Goal: Task Accomplishment & Management: Manage account settings

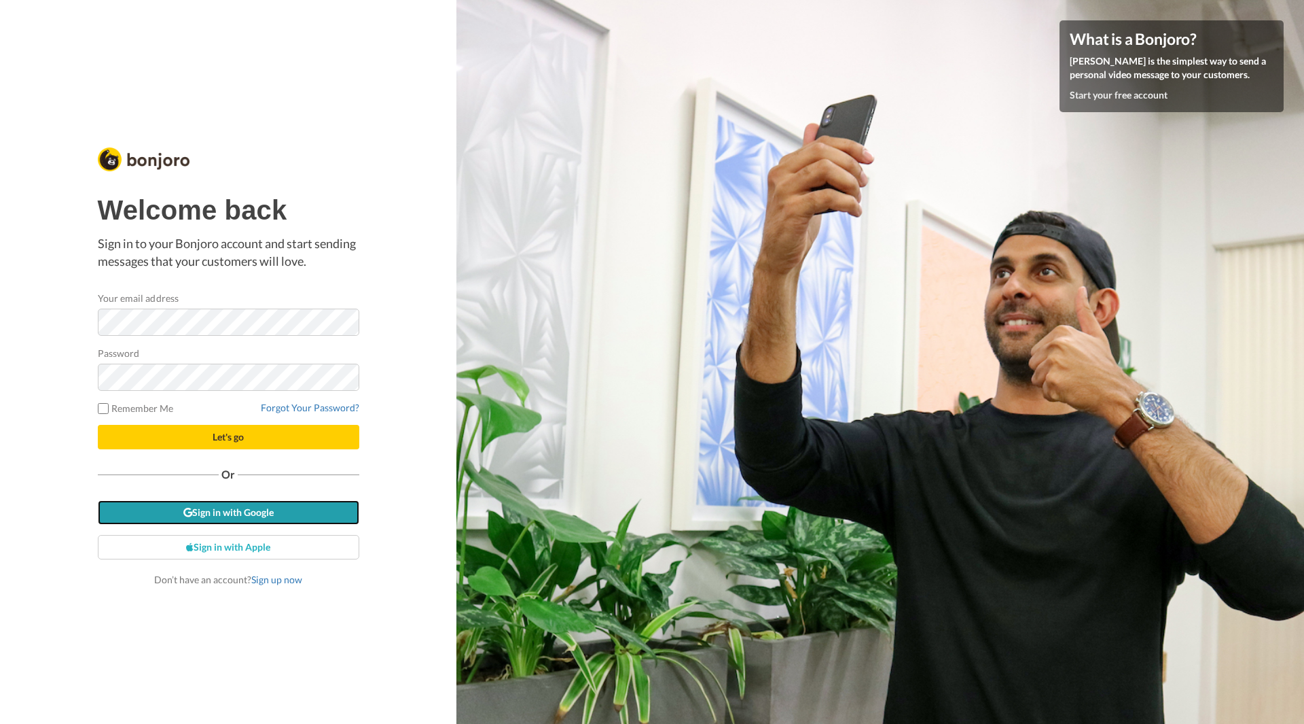
click at [247, 509] on link "Sign in with Google" at bounding box center [229, 512] width 262 height 24
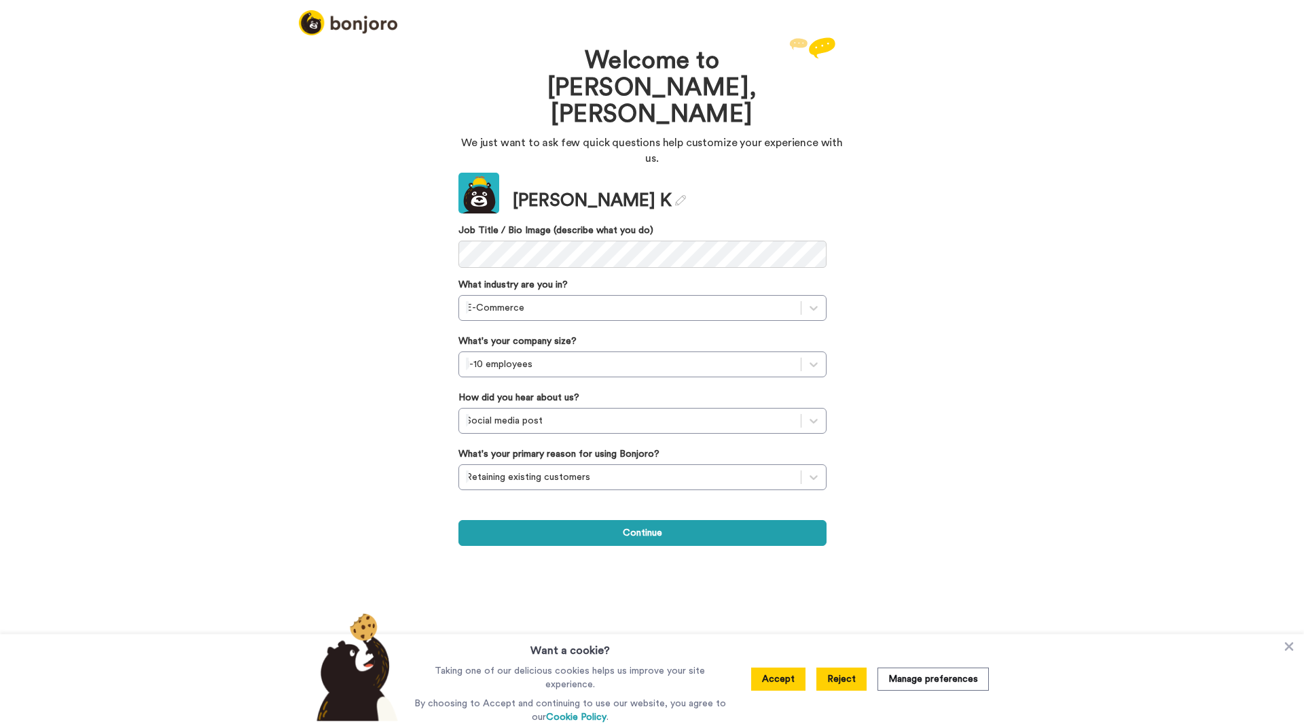
click at [849, 680] on button "Reject" at bounding box center [842, 678] width 50 height 23
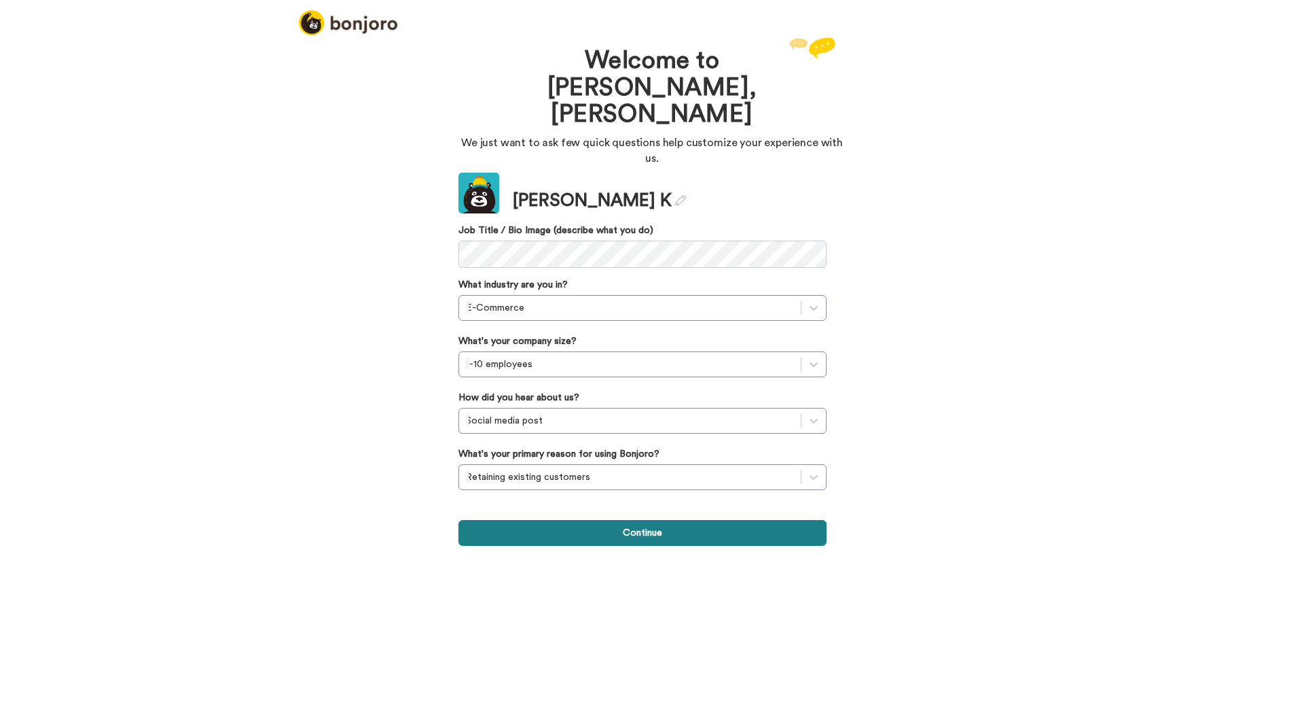
click at [629, 520] on button "Continue" at bounding box center [643, 533] width 368 height 26
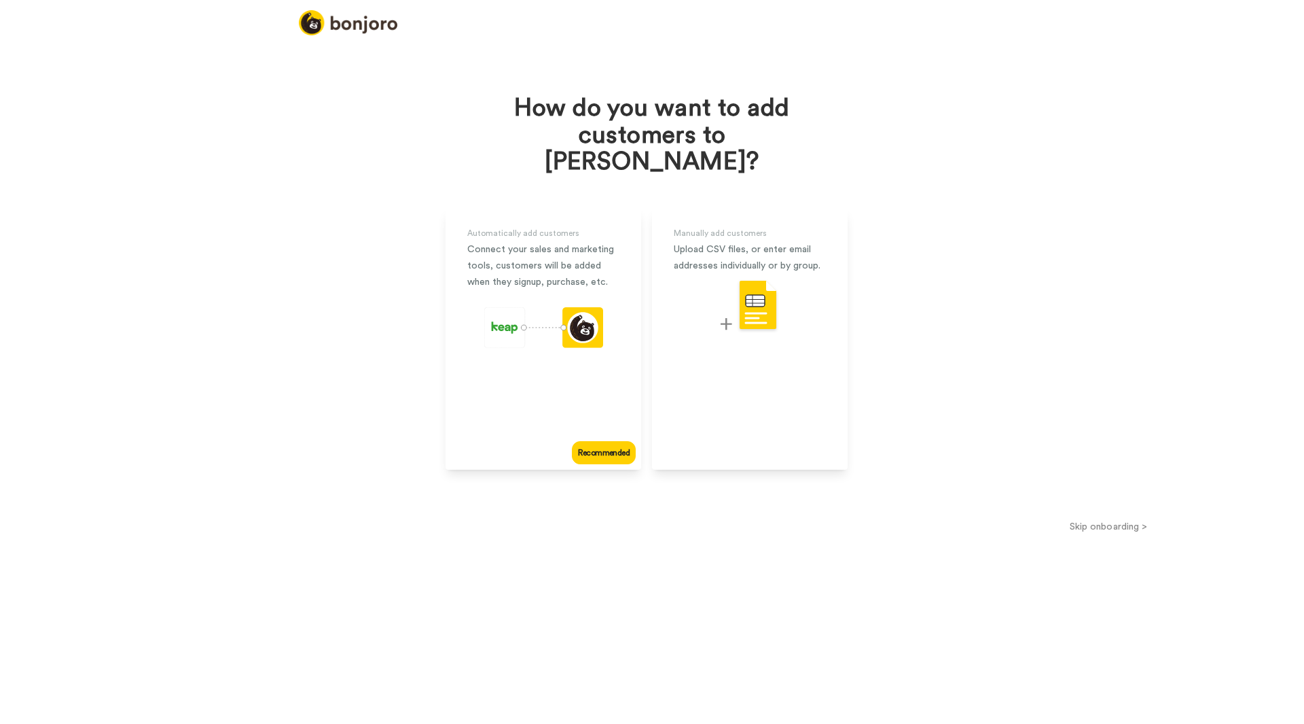
click at [1106, 519] on button "Skip onboarding >" at bounding box center [1108, 526] width 391 height 14
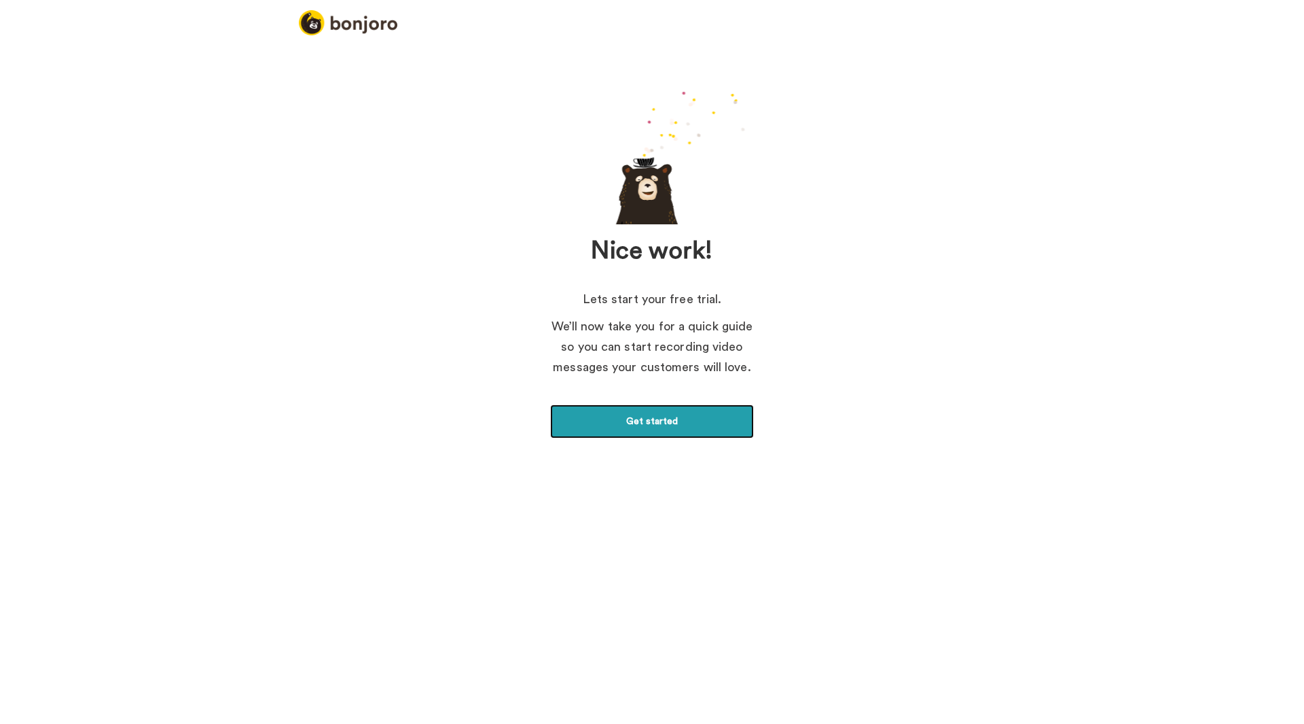
click at [700, 421] on link "Get started" at bounding box center [652, 421] width 204 height 34
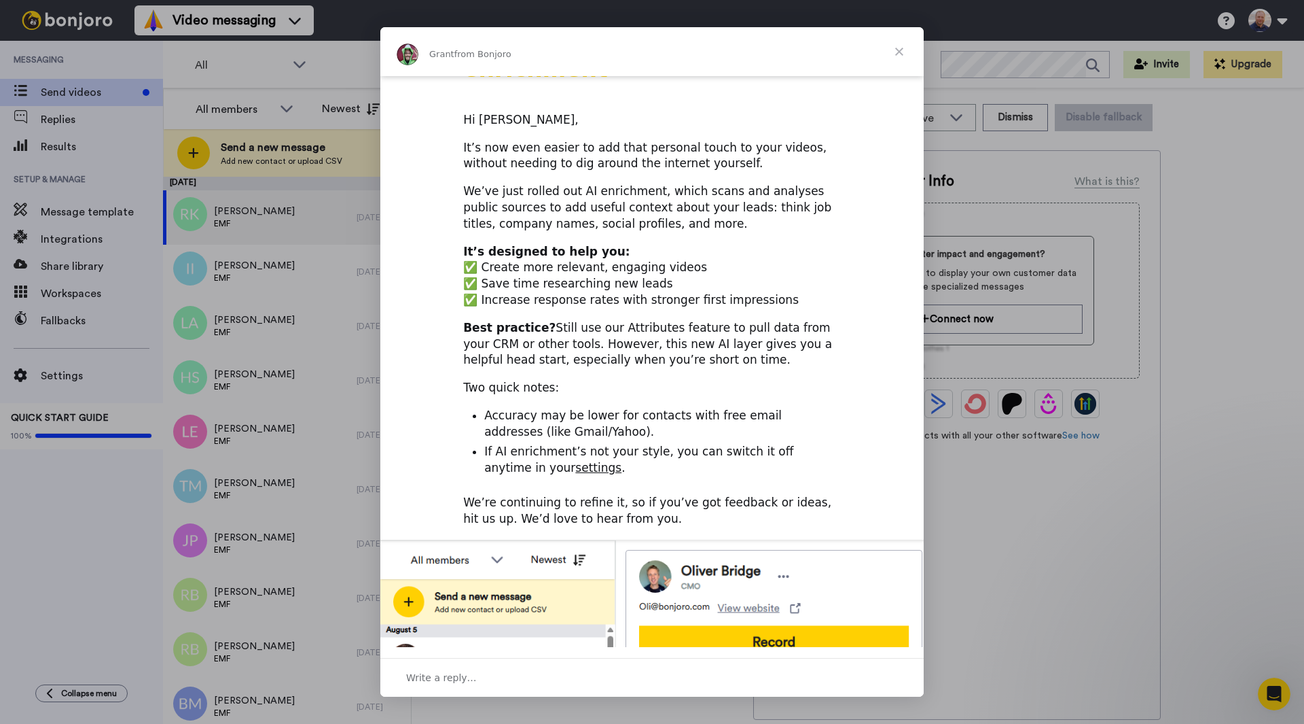
scroll to position [68, 0]
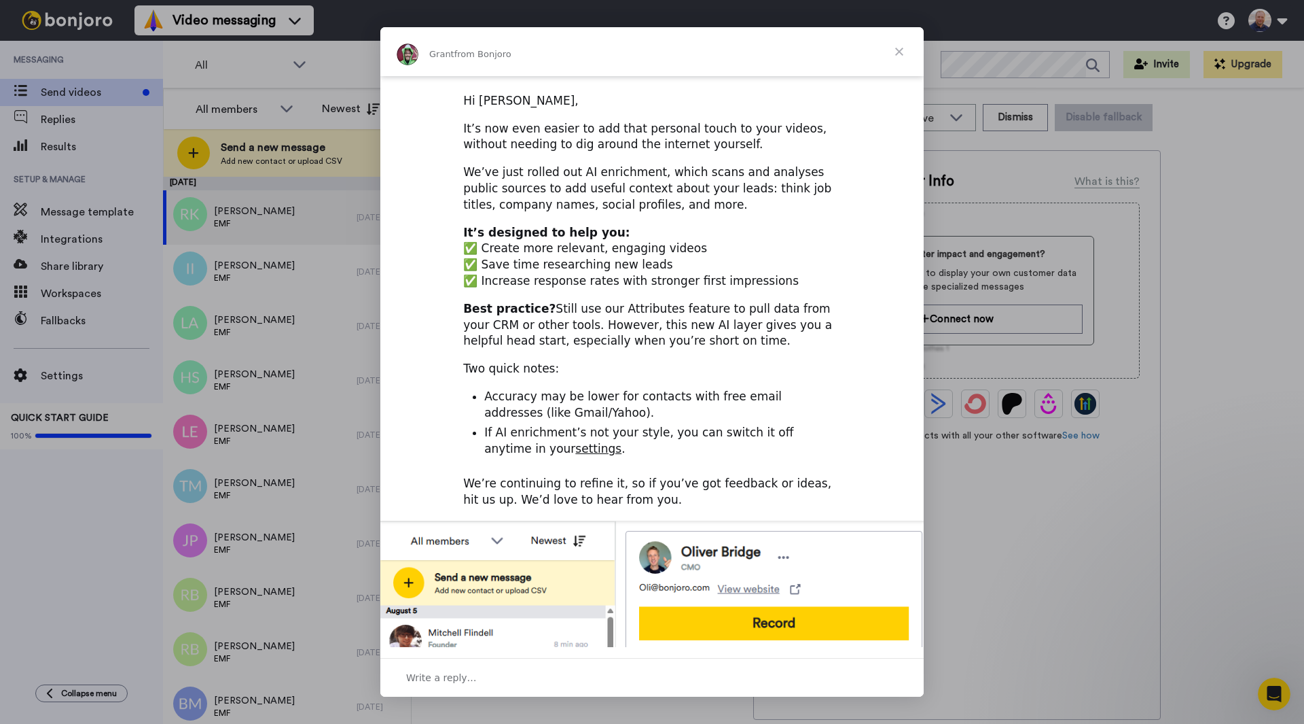
click at [891, 50] on span "Close" at bounding box center [899, 51] width 49 height 49
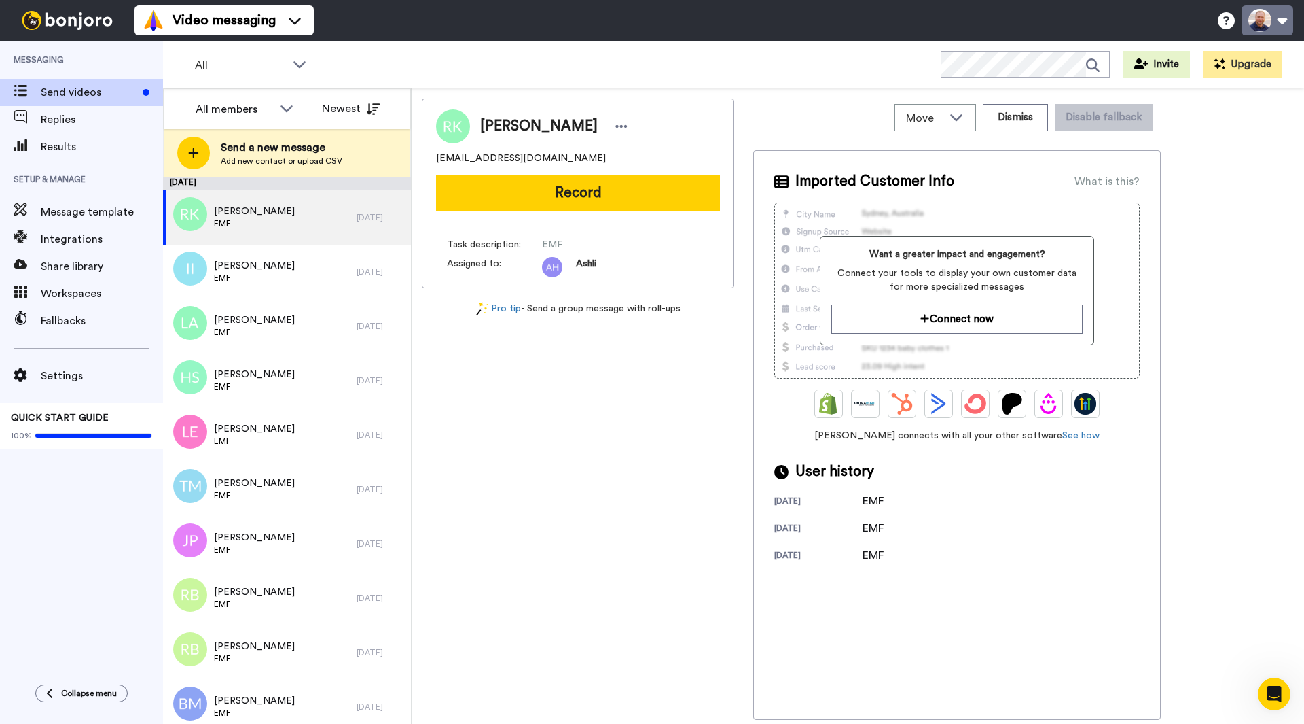
click at [1272, 22] on button at bounding box center [1268, 20] width 52 height 30
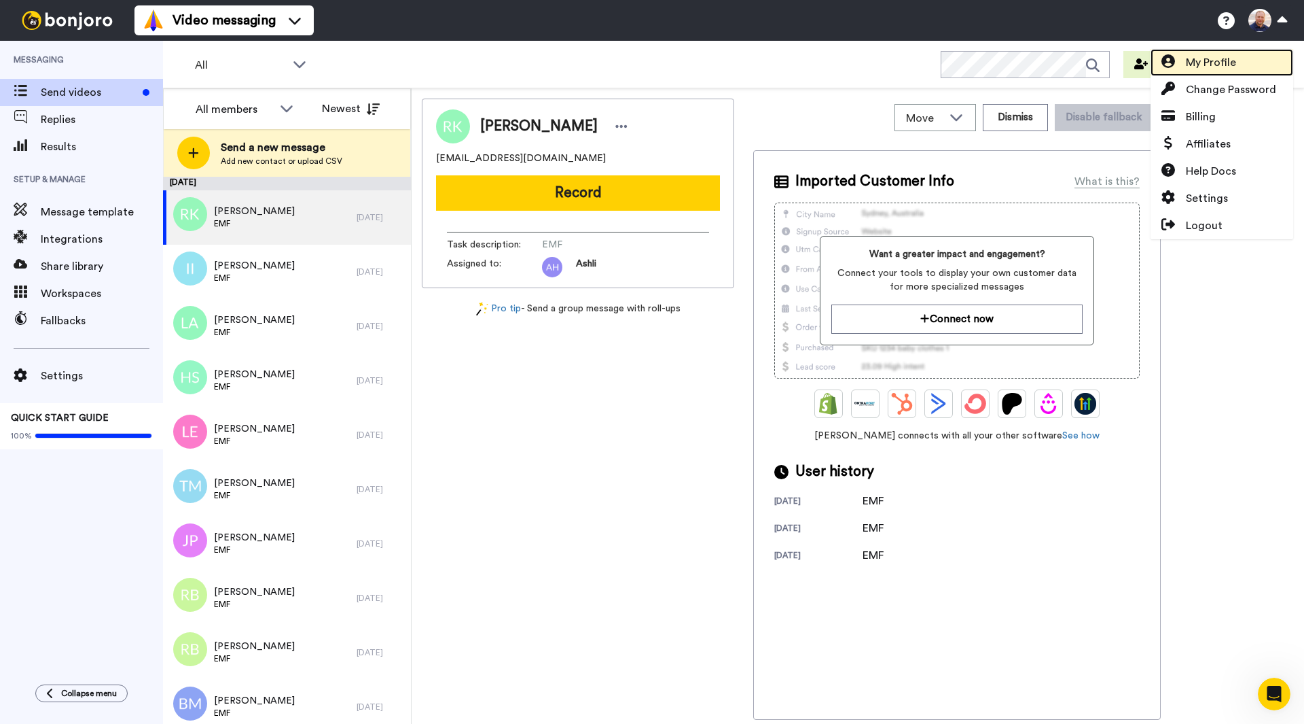
click at [1237, 56] on link "My Profile" at bounding box center [1222, 62] width 143 height 27
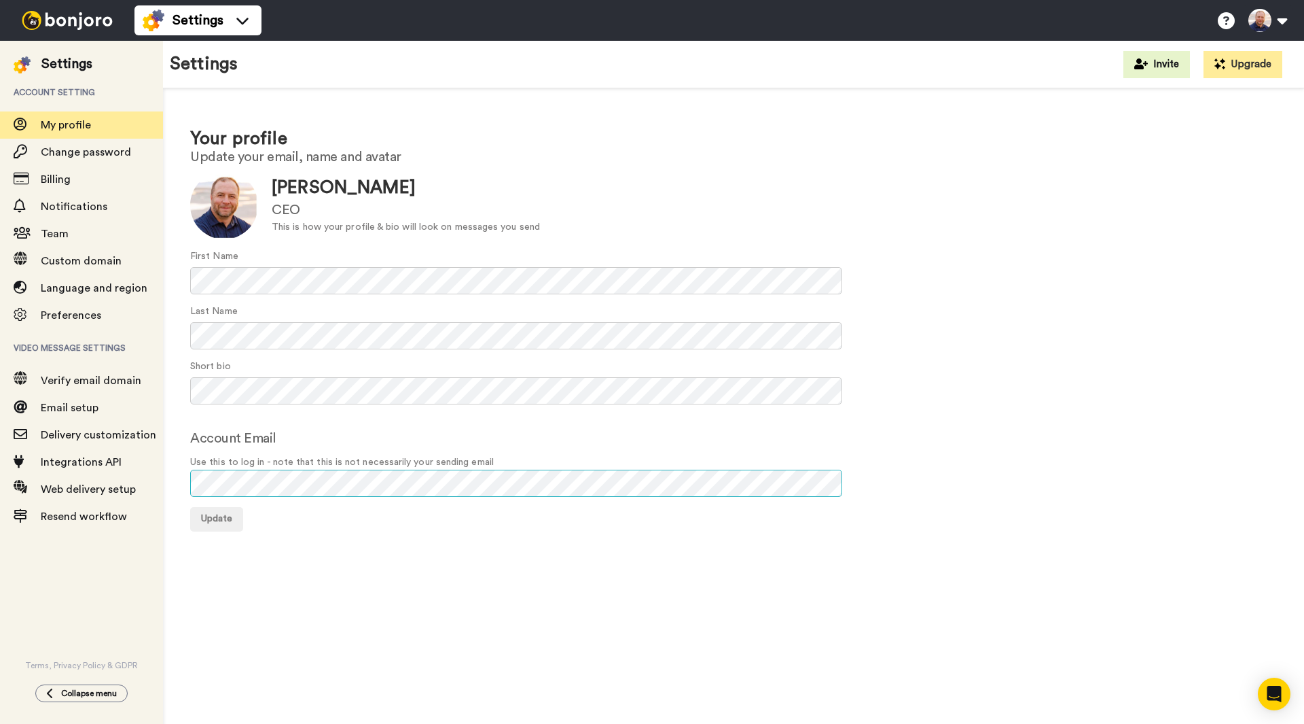
click at [173, 471] on div "Your profile Update your email, name and avatar Update Matt K CEO This is how y…" at bounding box center [733, 328] width 1141 height 480
click at [81, 183] on span "Billing" at bounding box center [102, 179] width 122 height 16
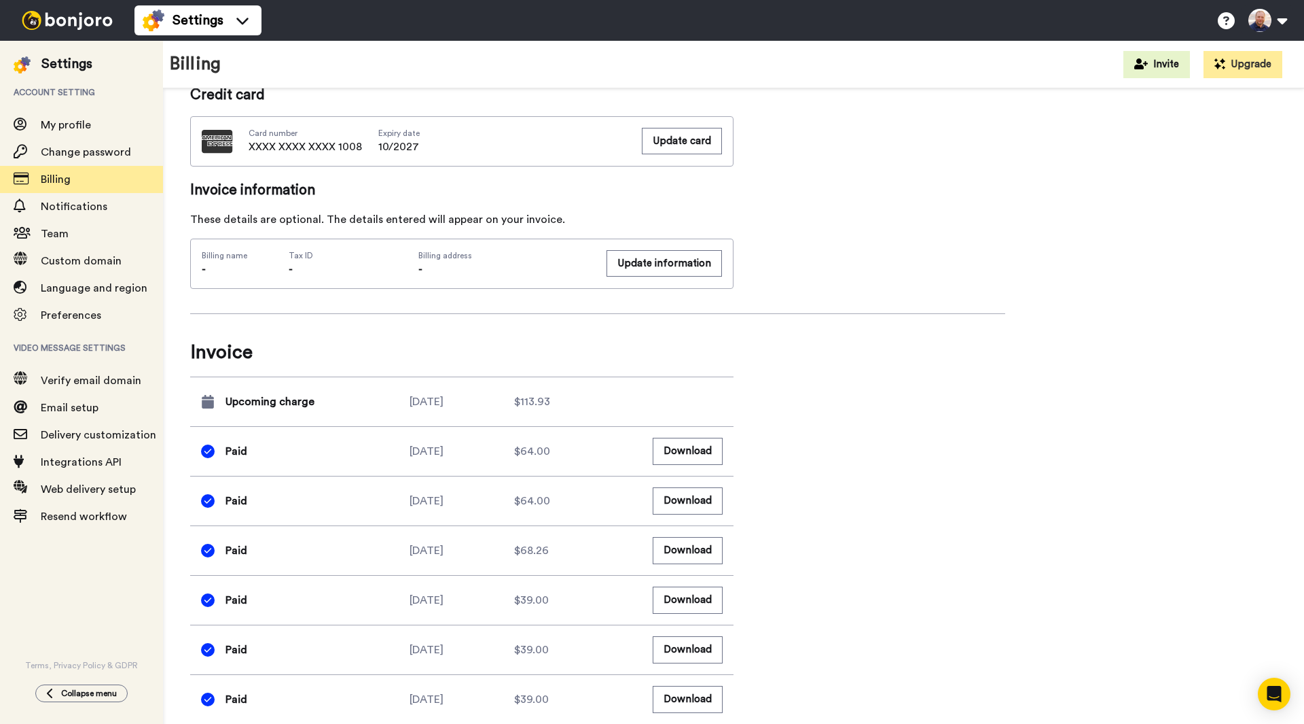
scroll to position [7, 0]
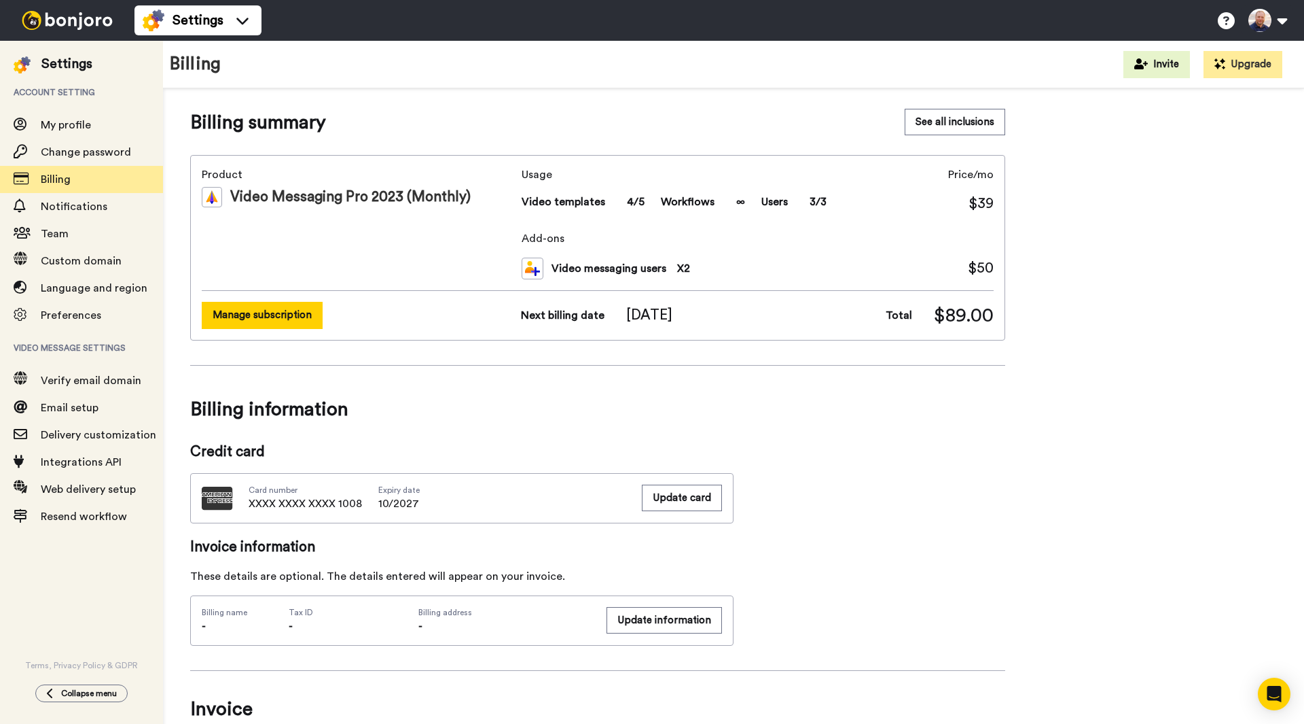
click at [281, 325] on button "Manage subscription" at bounding box center [262, 315] width 121 height 26
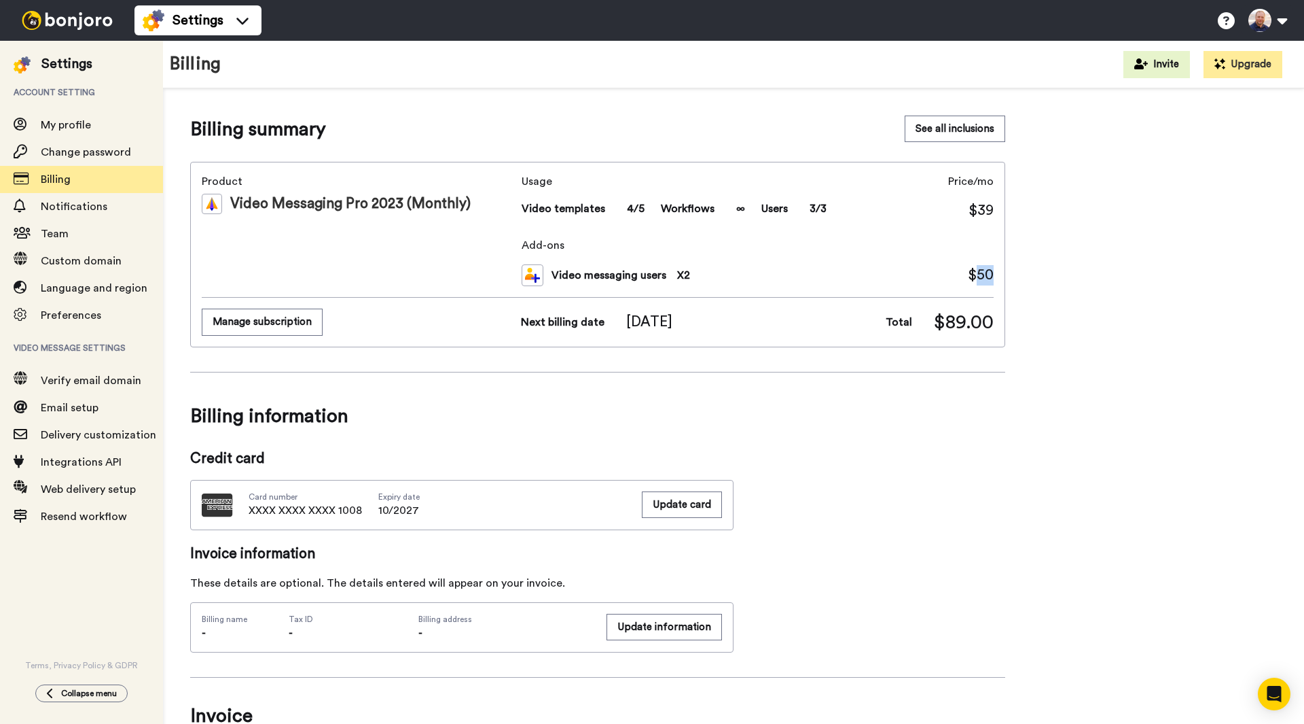
drag, startPoint x: 979, startPoint y: 272, endPoint x: 998, endPoint y: 271, distance: 19.0
click at [998, 271] on div "Product Video Messaging Pro 2023 (Monthly) Usage Video templates 4/5 Workflows …" at bounding box center [597, 254] width 815 height 185
click at [300, 330] on button "Manage subscription" at bounding box center [262, 321] width 121 height 26
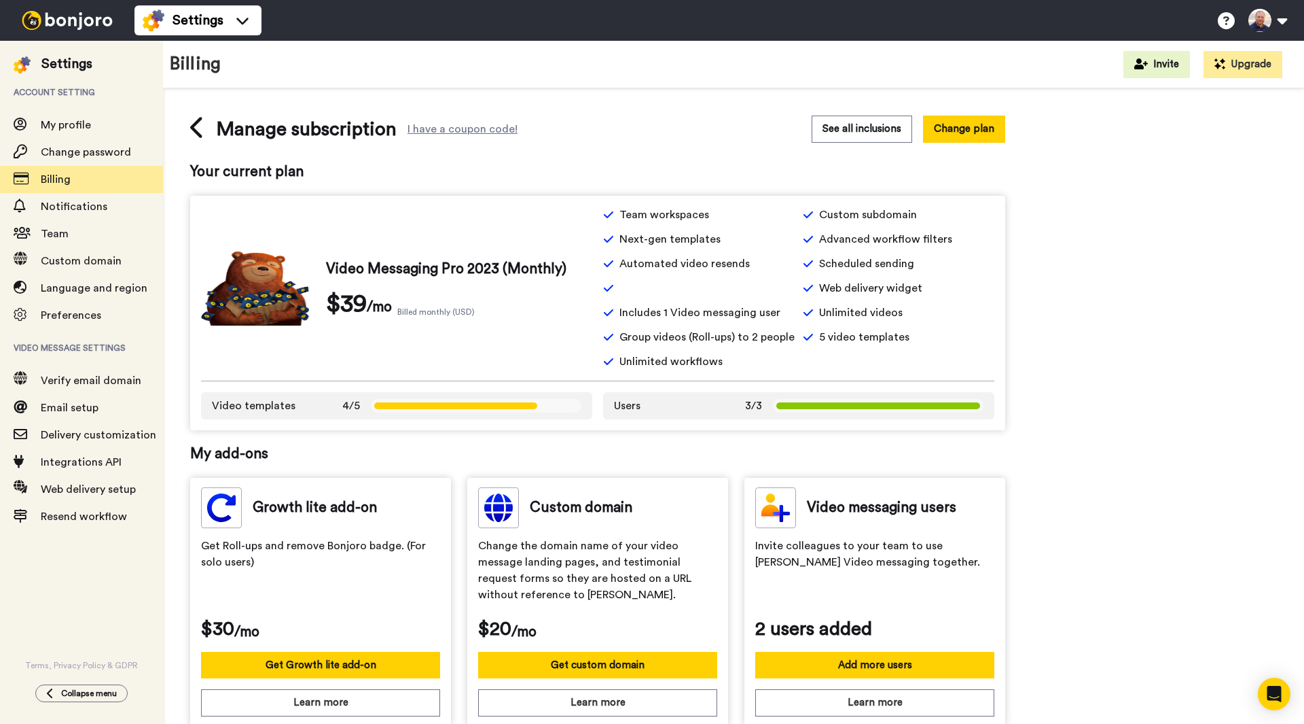
scroll to position [298, 0]
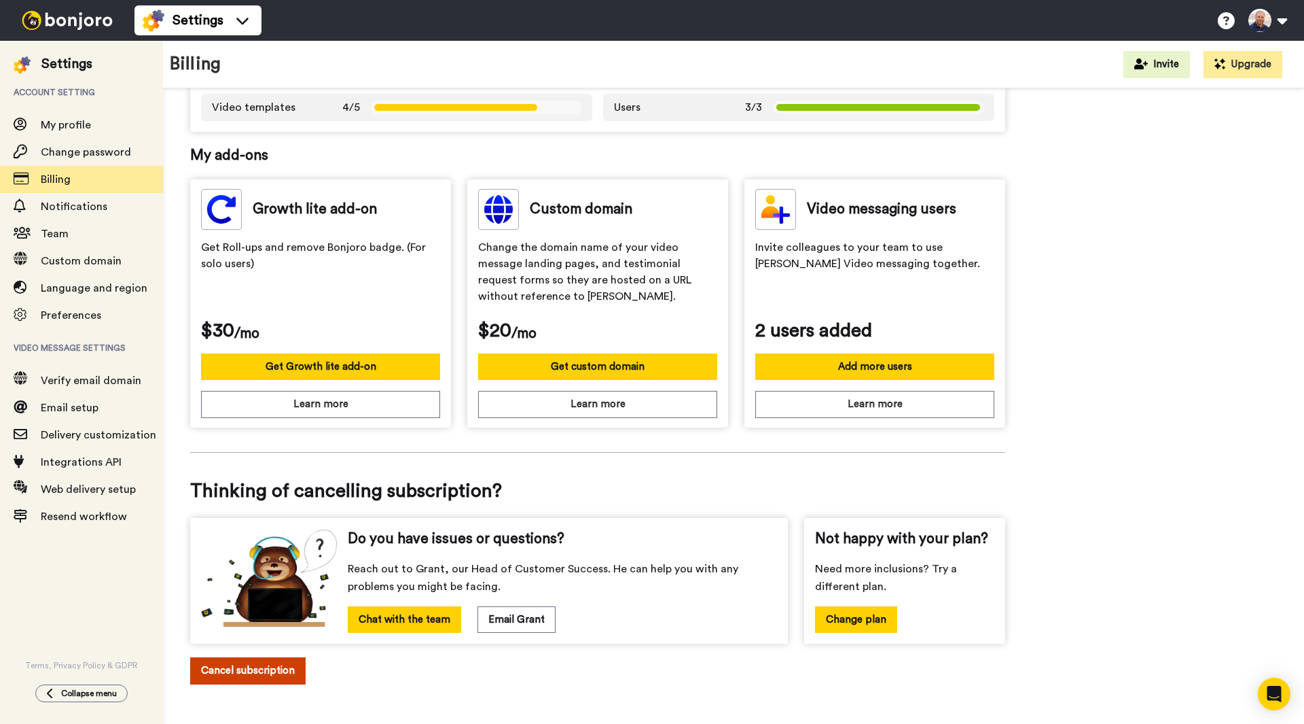
click at [269, 663] on button "Cancel subscription" at bounding box center [247, 670] width 115 height 26
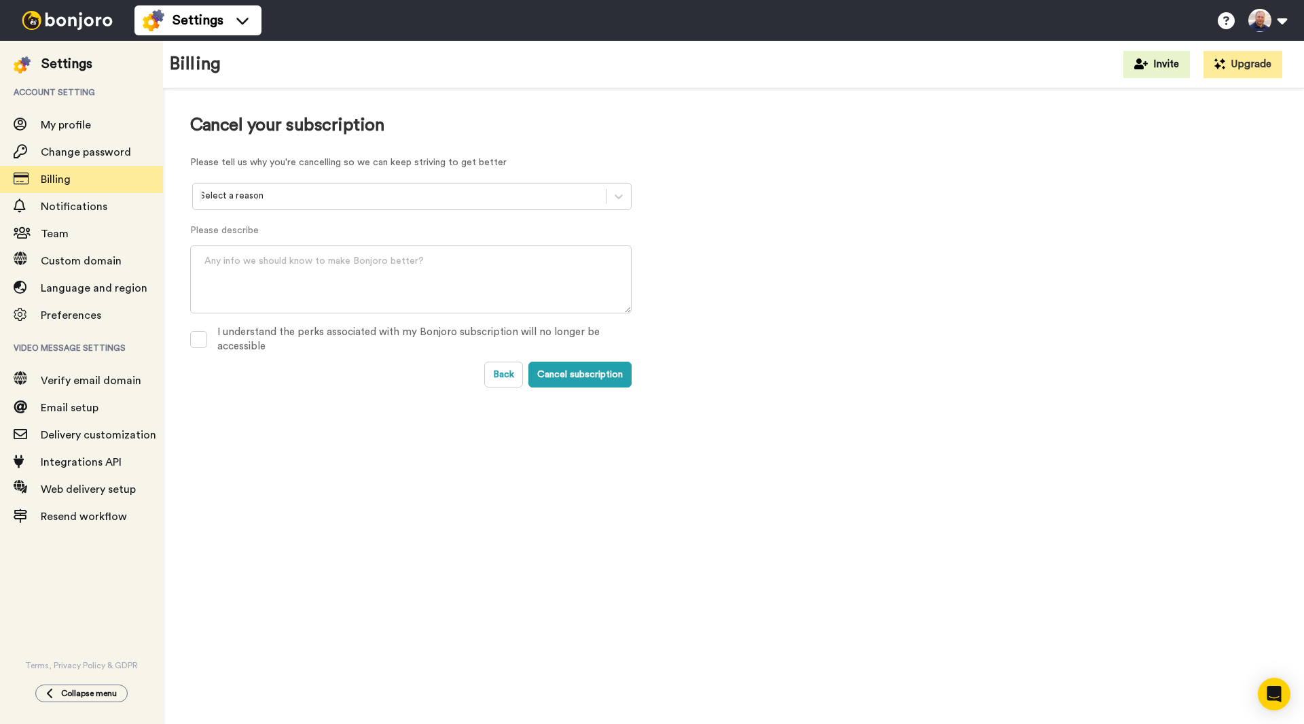
click at [300, 194] on div at bounding box center [399, 196] width 399 height 16
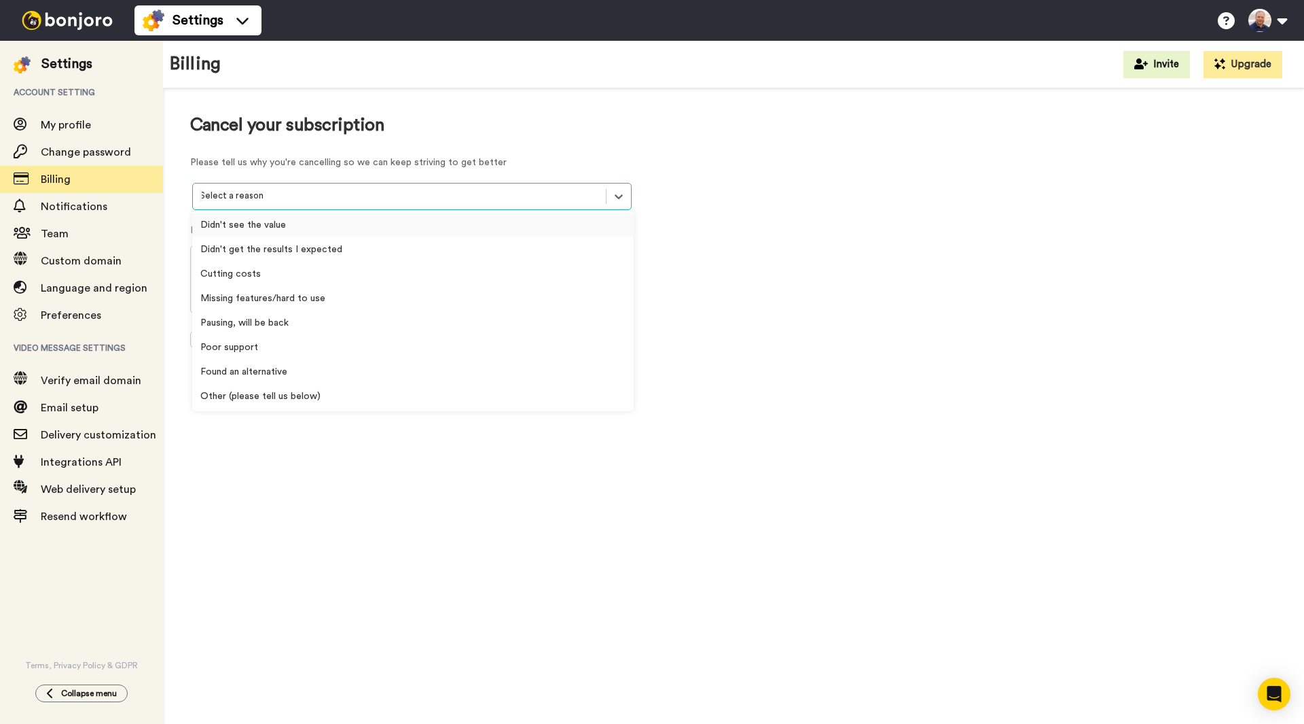
click at [270, 224] on div "Didn't see the value" at bounding box center [413, 225] width 442 height 24
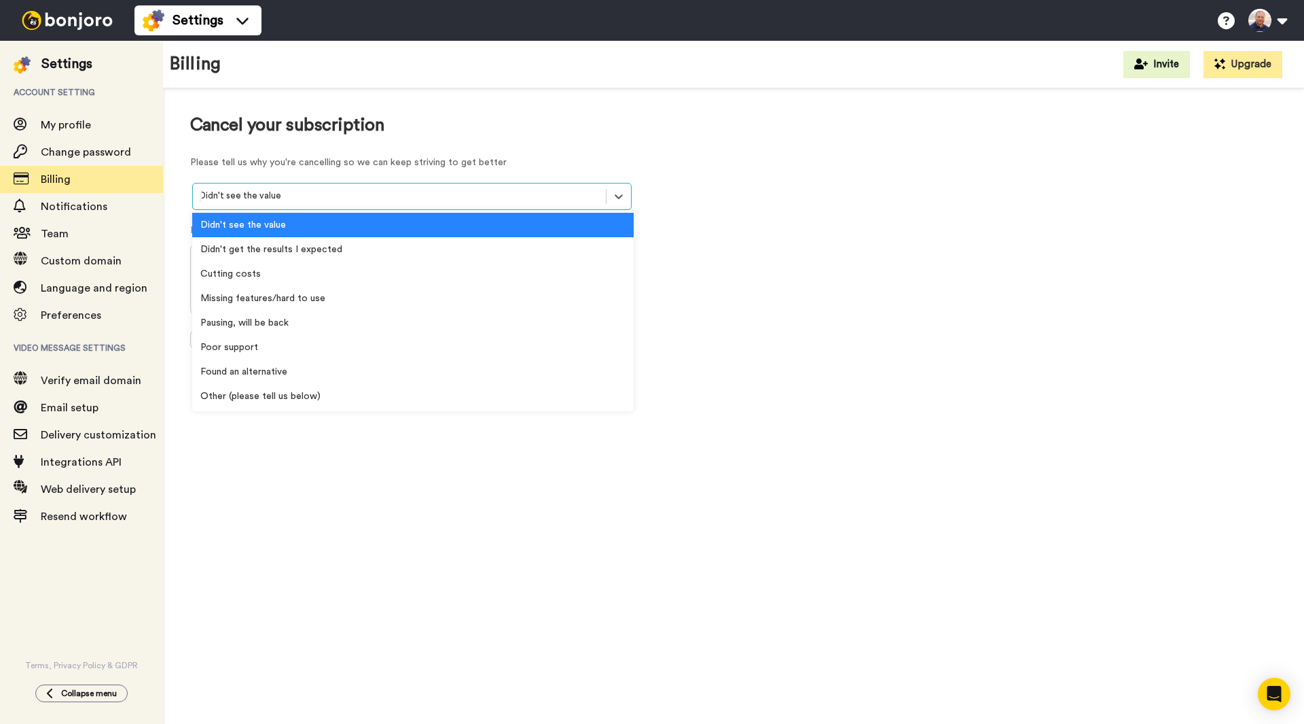
click at [275, 201] on div at bounding box center [399, 196] width 399 height 16
click at [274, 274] on div "Cutting costs" at bounding box center [413, 274] width 442 height 24
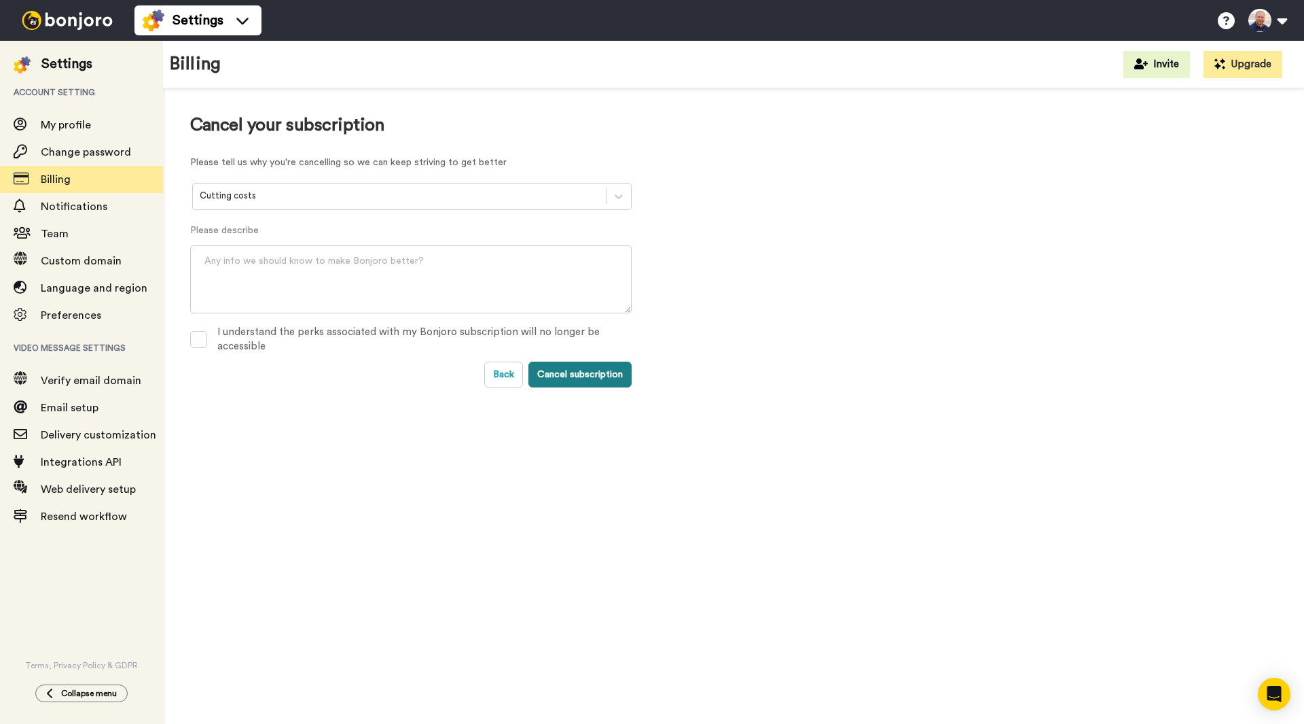
click at [574, 375] on button "Cancel subscription" at bounding box center [580, 374] width 103 height 26
click at [202, 340] on span at bounding box center [198, 339] width 17 height 17
click at [567, 382] on button "Cancel subscription" at bounding box center [580, 374] width 103 height 26
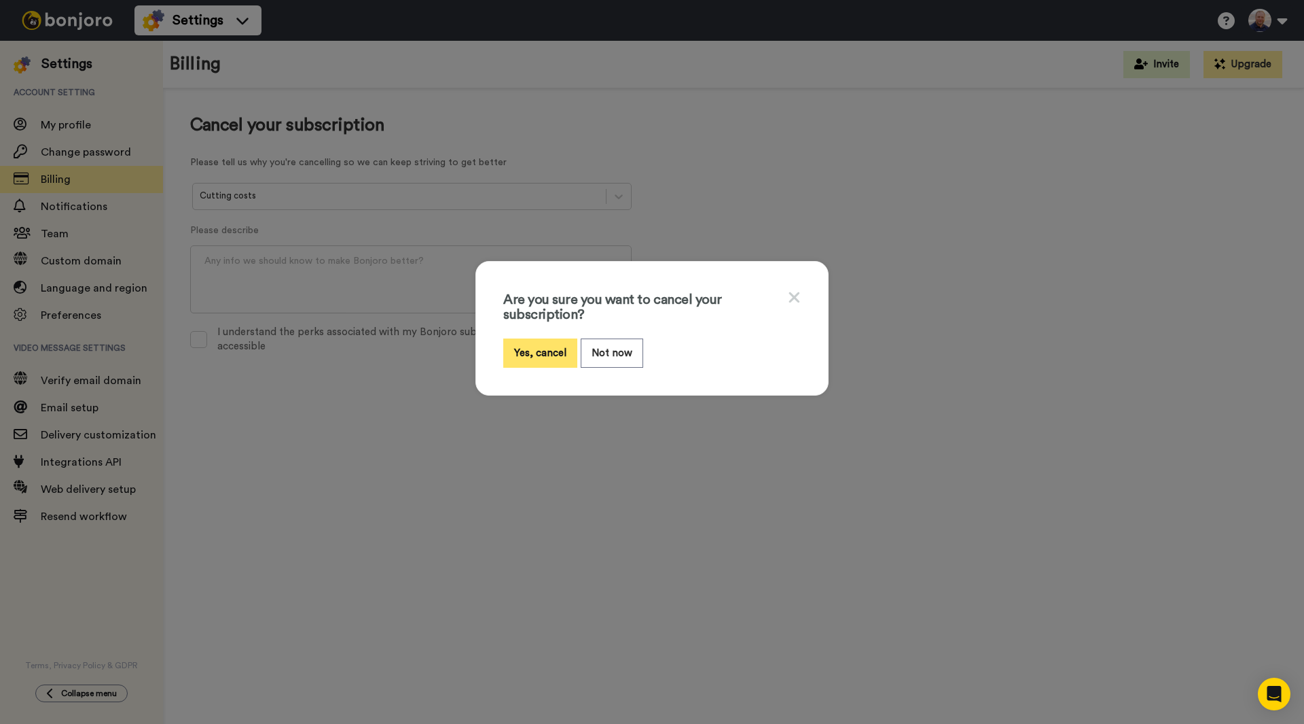
click at [521, 360] on button "Yes, cancel" at bounding box center [540, 352] width 74 height 29
